Goal: Transaction & Acquisition: Purchase product/service

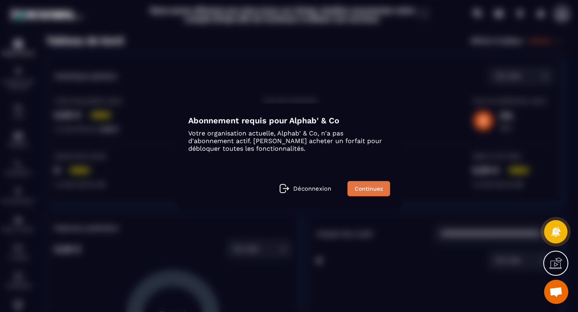
click at [373, 186] on link "Continuez" at bounding box center [368, 188] width 43 height 15
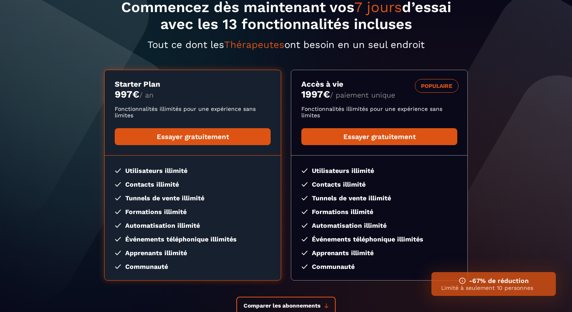
scroll to position [130, 0]
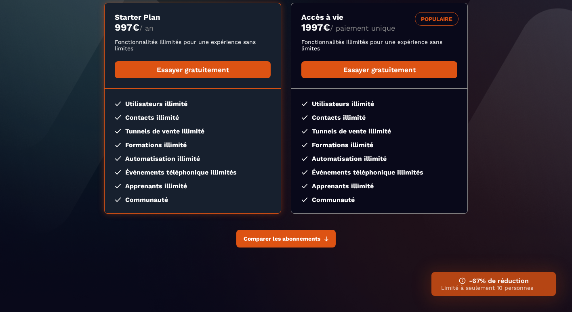
click at [314, 242] on span "Comparer les abonnements" at bounding box center [281, 239] width 77 height 6
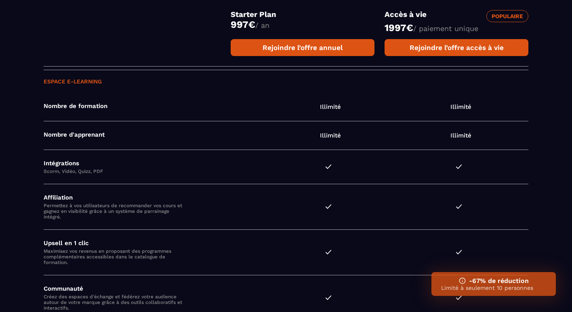
scroll to position [1026, 0]
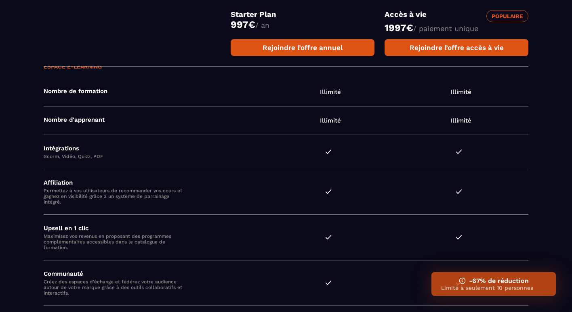
click at [491, 283] on h3 "-67% de réduction" at bounding box center [493, 281] width 105 height 8
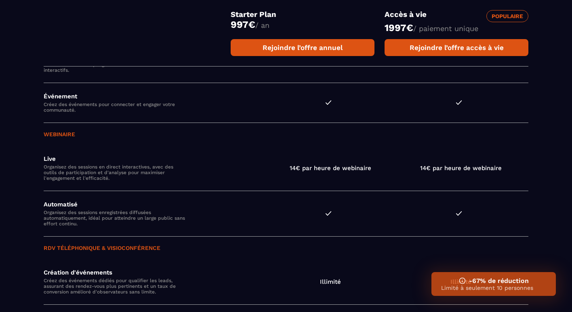
scroll to position [1250, 0]
click at [462, 282] on img at bounding box center [462, 281] width 7 height 7
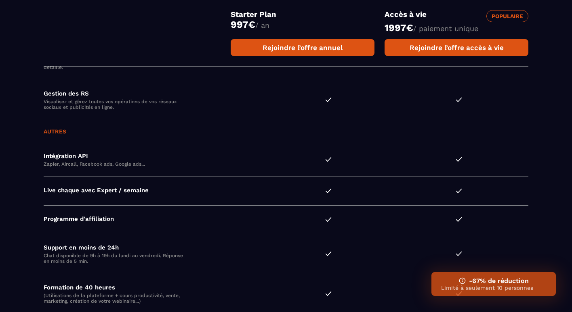
scroll to position [2260, 0]
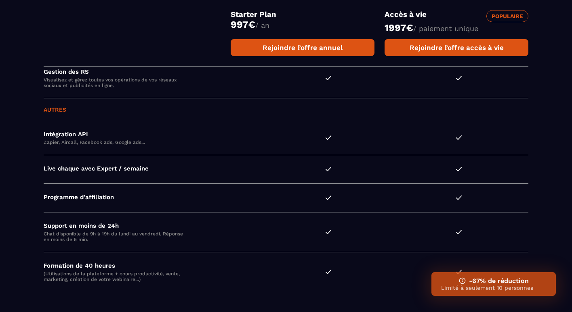
click at [499, 290] on p "Limité à seulement 10 personnes" at bounding box center [493, 288] width 105 height 6
drag, startPoint x: 499, startPoint y: 290, endPoint x: 461, endPoint y: 279, distance: 39.5
click at [461, 279] on img at bounding box center [462, 281] width 7 height 7
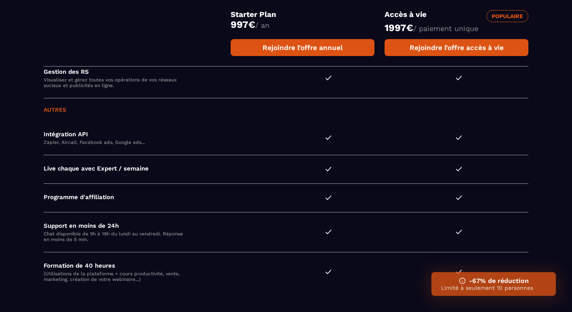
drag, startPoint x: 461, startPoint y: 279, endPoint x: 569, endPoint y: 196, distance: 136.1
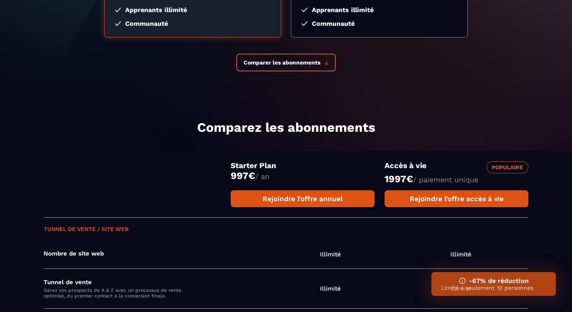
scroll to position [306, 0]
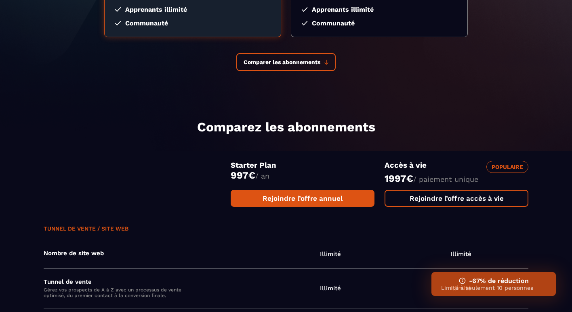
click at [468, 198] on link "Rejoindre l’offre accès à vie" at bounding box center [456, 198] width 144 height 17
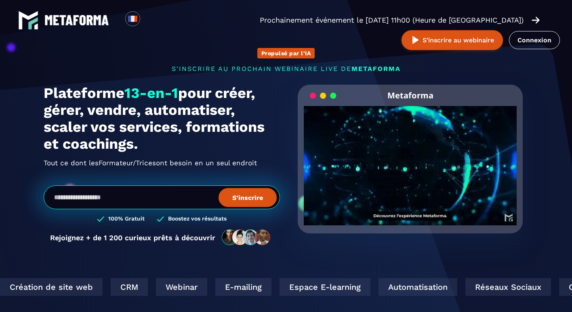
click at [277, 287] on div "Espace E-learning" at bounding box center [322, 288] width 91 height 18
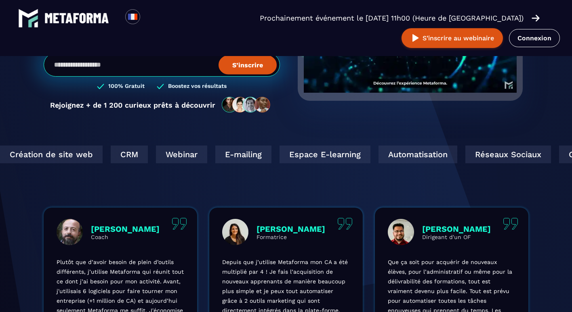
scroll to position [133, 0]
click at [279, 157] on div "Espace E-learning" at bounding box center [324, 154] width 91 height 18
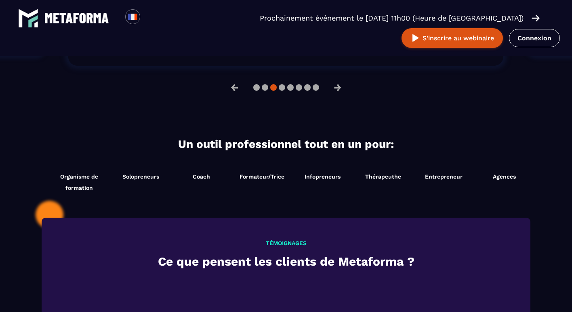
scroll to position [763, 0]
click at [269, 174] on span "Formateur/Trice" at bounding box center [261, 176] width 45 height 6
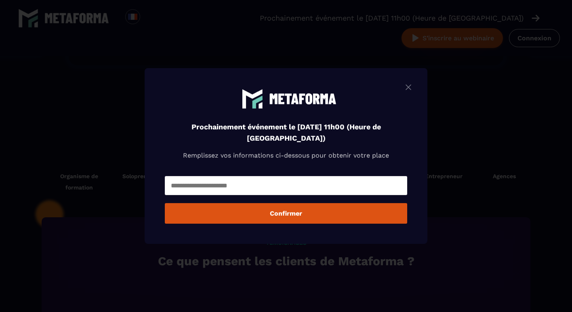
click at [410, 85] on img "Modal window" at bounding box center [408, 87] width 10 height 10
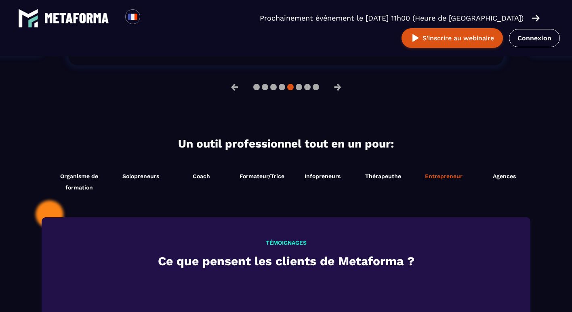
click at [444, 178] on span "Entrepreneur" at bounding box center [444, 176] width 38 height 6
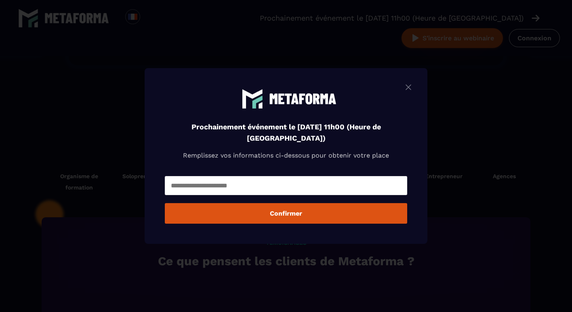
click at [411, 83] on img "Modal window" at bounding box center [408, 87] width 10 height 10
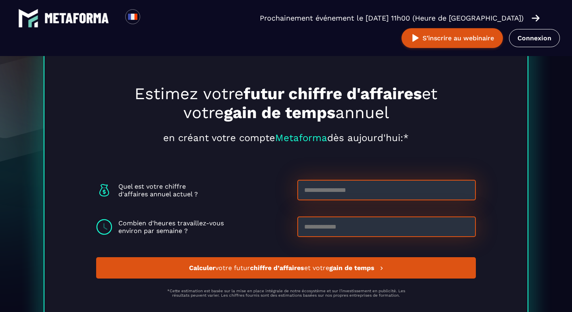
scroll to position [2193, 0]
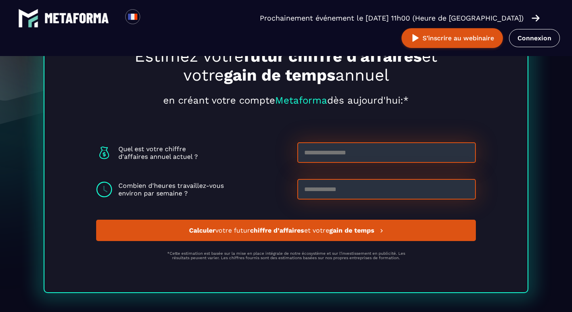
click at [328, 154] on input at bounding box center [386, 152] width 178 height 21
type input "***"
click at [330, 190] on input at bounding box center [386, 189] width 178 height 21
type input "**"
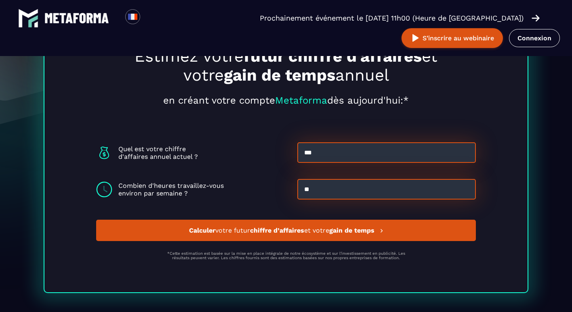
click at [303, 230] on strong "chiffre d’affaires" at bounding box center [277, 231] width 54 height 8
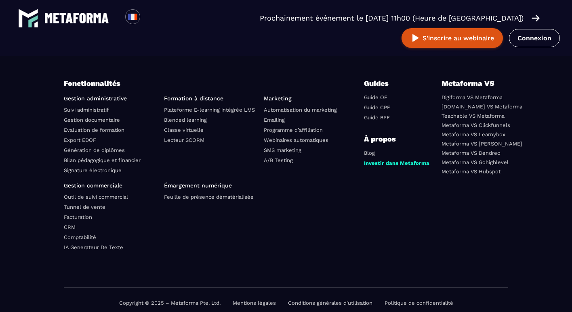
scroll to position [2729, 0]
click at [189, 113] on link "Plateforme E-learning intégrée LMS" at bounding box center [209, 110] width 91 height 6
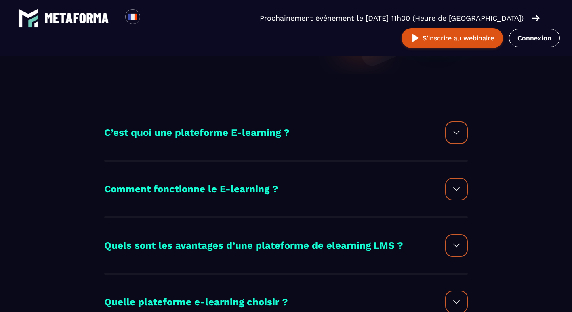
scroll to position [136, 0]
click at [454, 133] on img at bounding box center [456, 133] width 10 height 10
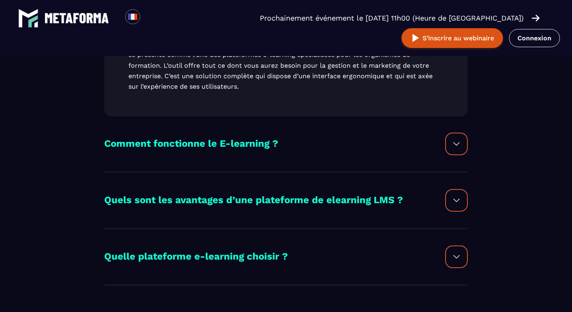
scroll to position [396, 0]
click at [454, 149] on img at bounding box center [456, 144] width 10 height 10
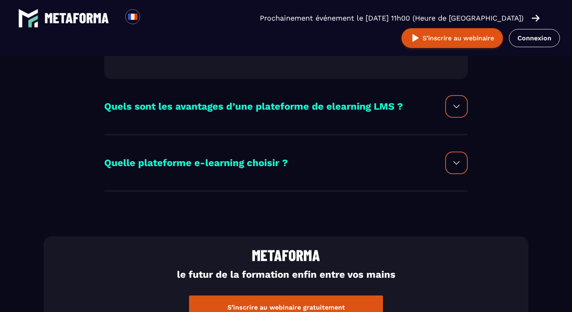
scroll to position [1004, 0]
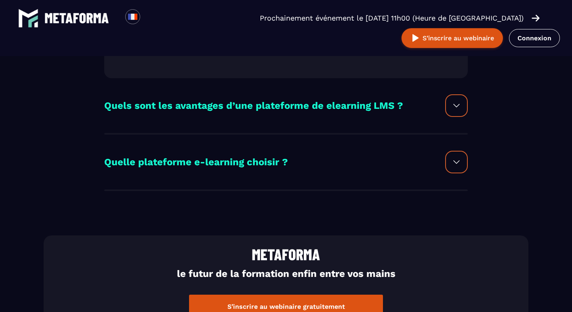
click at [462, 117] on div at bounding box center [456, 105] width 23 height 23
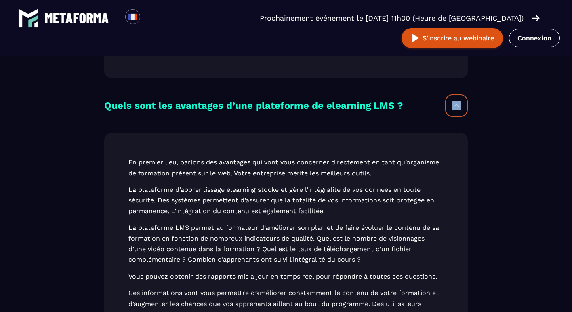
click at [462, 117] on div at bounding box center [456, 105] width 23 height 23
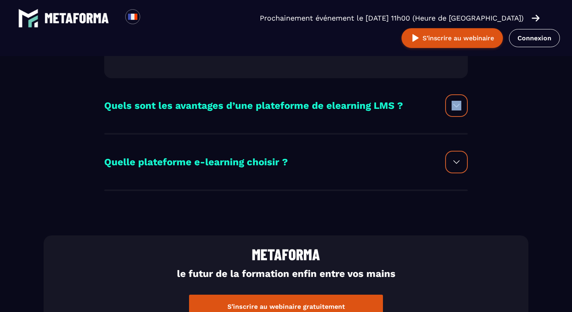
drag, startPoint x: 462, startPoint y: 121, endPoint x: 455, endPoint y: 170, distance: 50.1
click at [455, 167] on img at bounding box center [456, 162] width 10 height 10
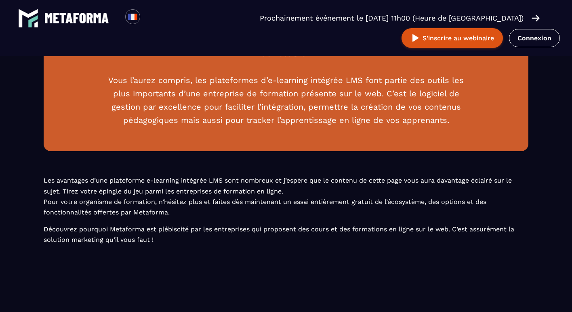
scroll to position [1564, 0]
